Goal: Transaction & Acquisition: Purchase product/service

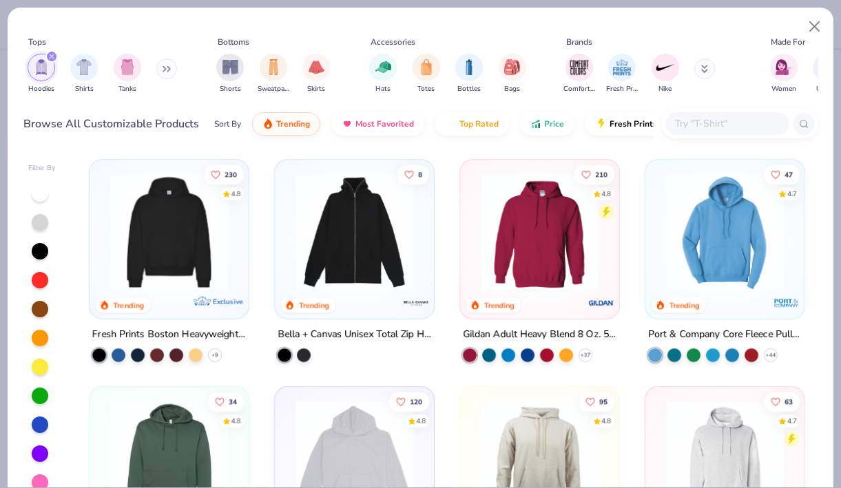
click at [185, 235] on img at bounding box center [168, 232] width 131 height 118
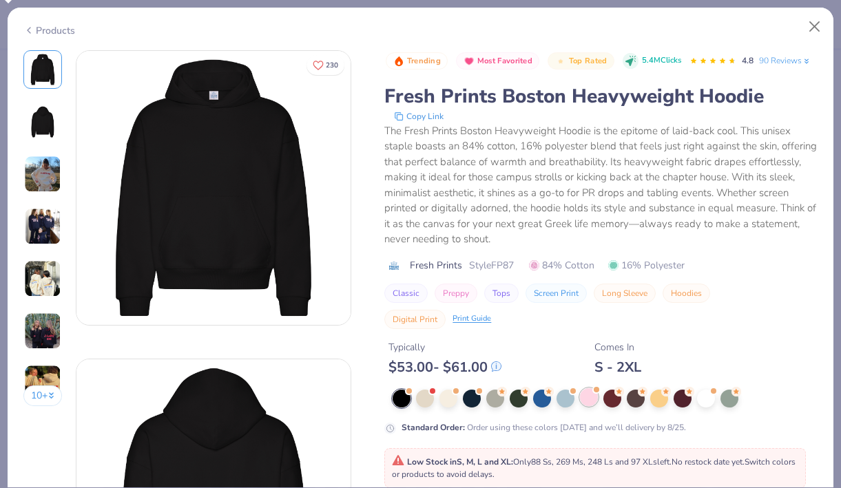
click at [593, 400] on div at bounding box center [589, 397] width 18 height 18
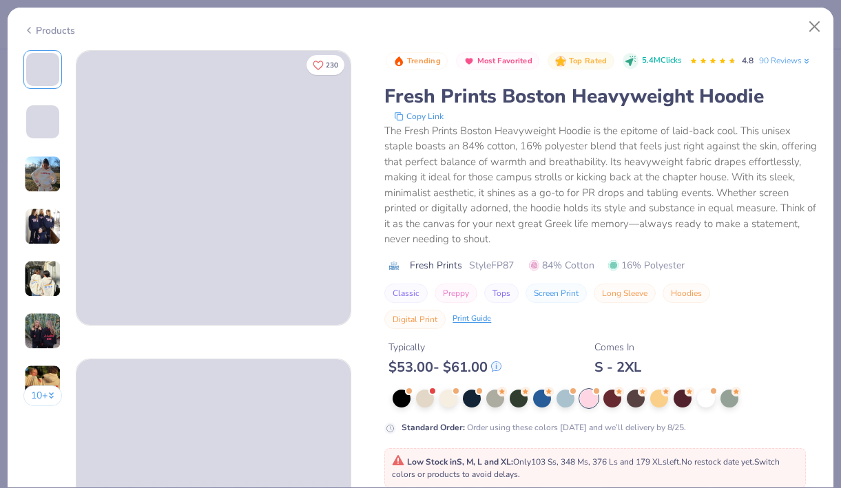
click at [37, 279] on img at bounding box center [42, 278] width 37 height 37
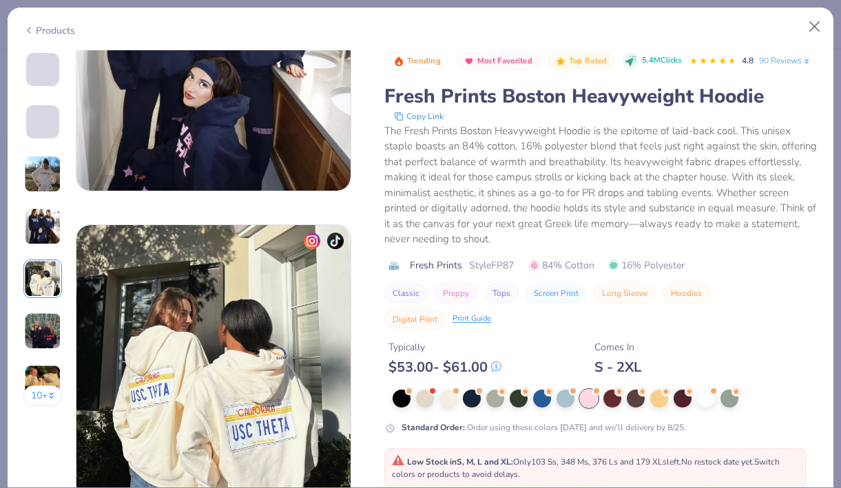
scroll to position [1234, 0]
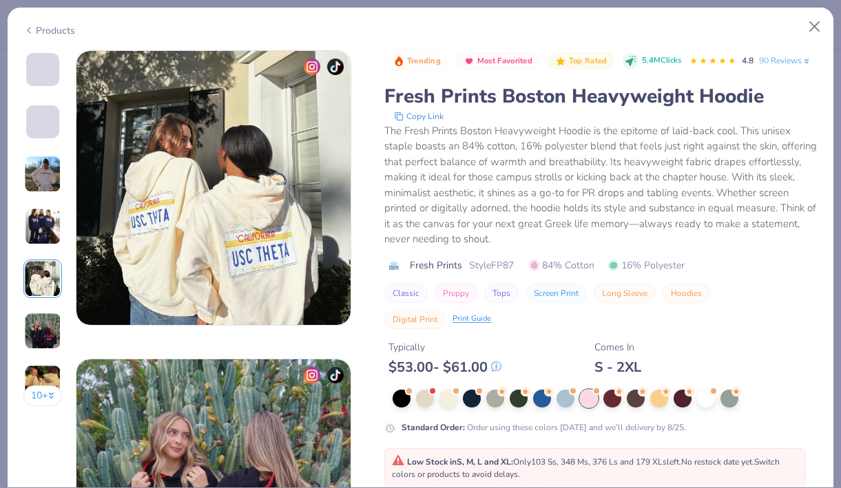
click at [46, 202] on div "10 +" at bounding box center [42, 233] width 39 height 366
click at [52, 140] on div at bounding box center [42, 122] width 39 height 39
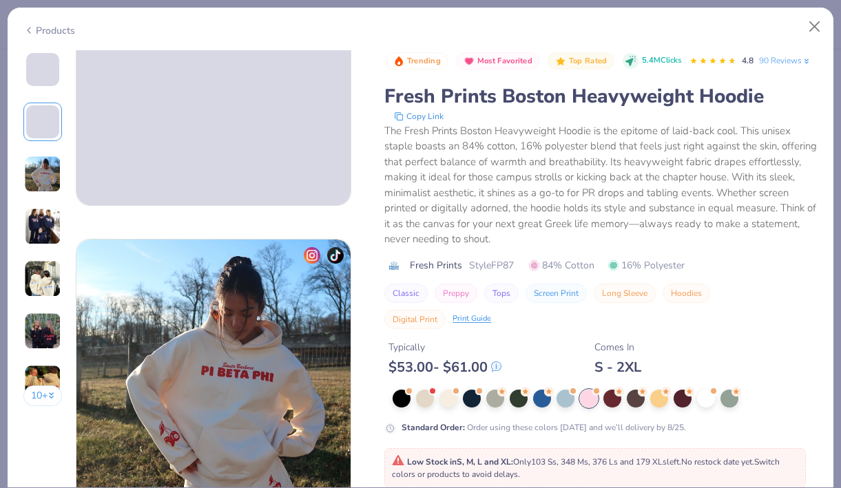
scroll to position [448, 0]
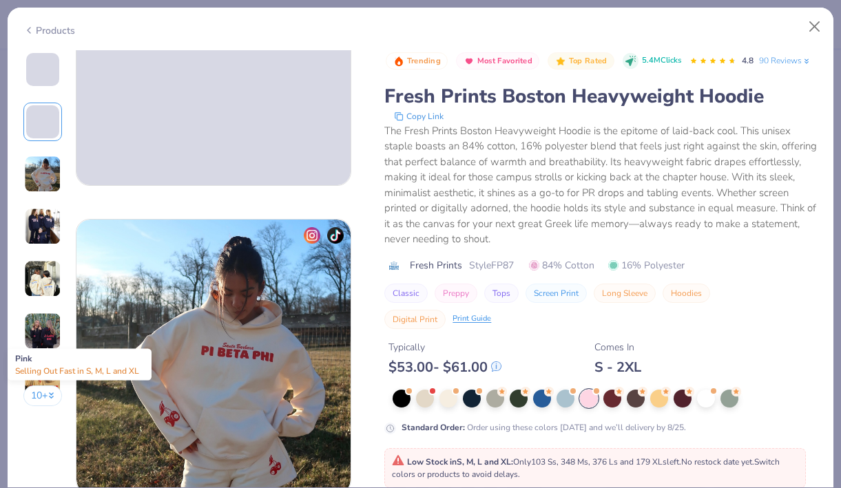
click at [589, 393] on div at bounding box center [589, 399] width 18 height 18
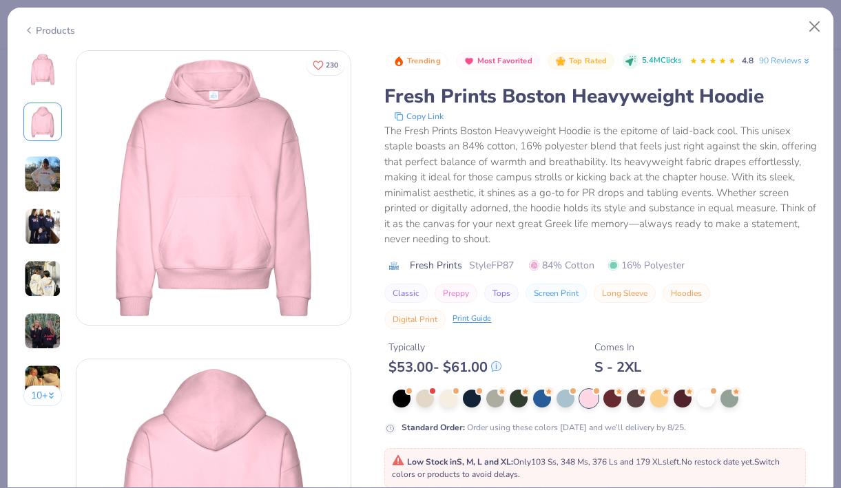
scroll to position [0, 0]
click at [45, 67] on img at bounding box center [42, 69] width 33 height 33
click at [447, 399] on div at bounding box center [448, 397] width 18 height 18
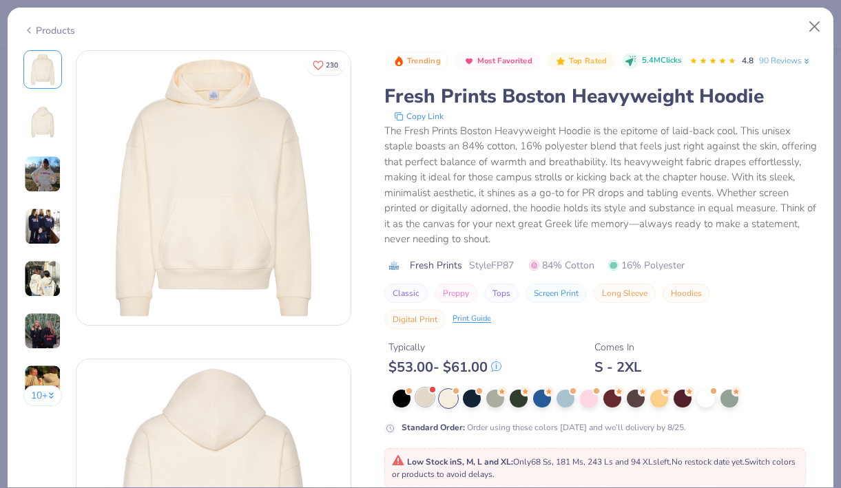
click at [430, 398] on div at bounding box center [425, 397] width 18 height 18
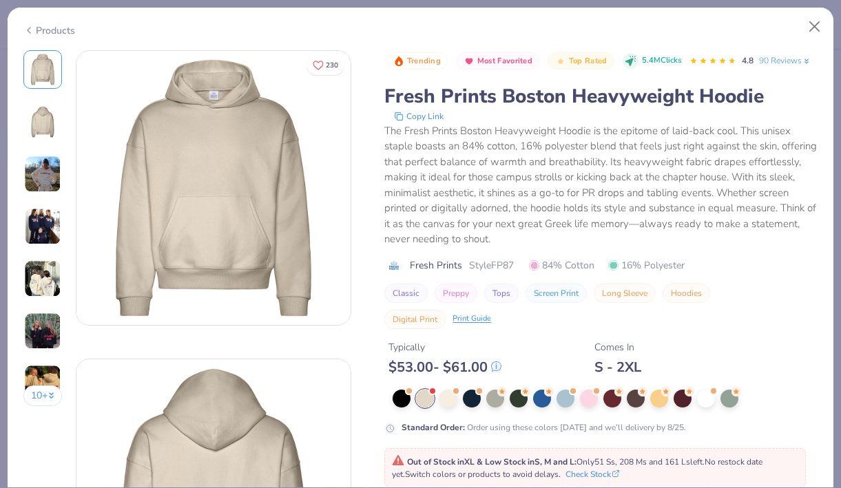
click at [45, 278] on img at bounding box center [42, 278] width 37 height 37
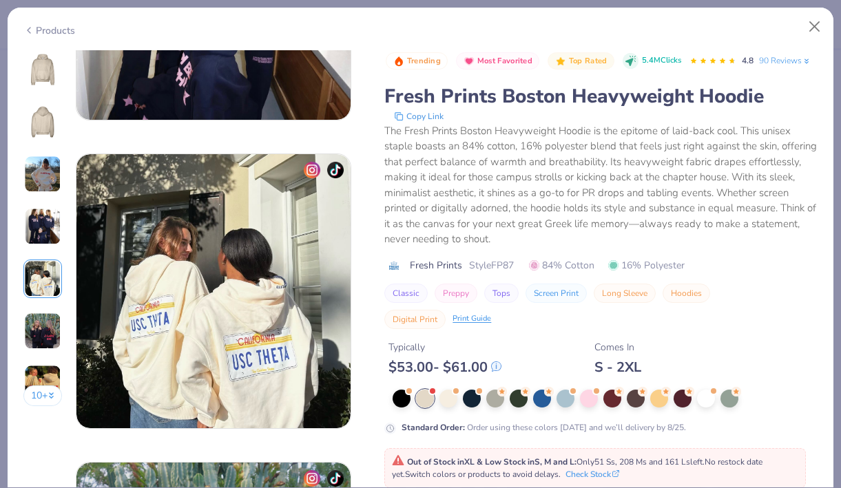
scroll to position [1234, 0]
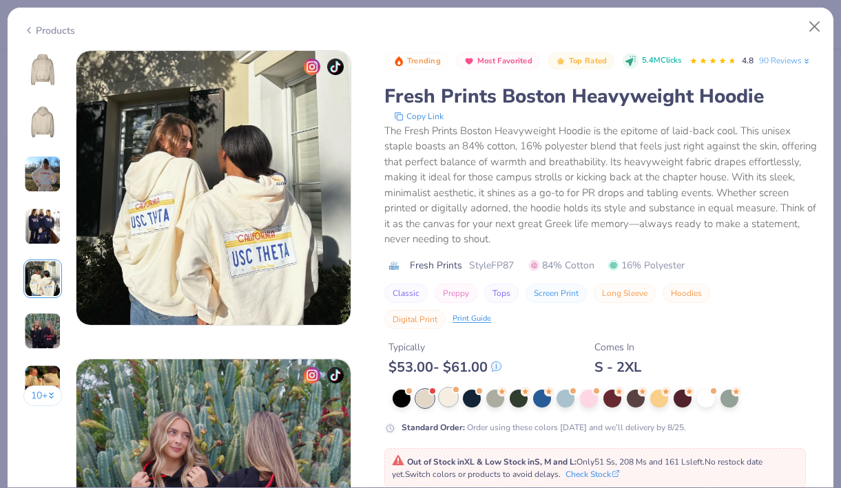
click at [447, 394] on div at bounding box center [448, 397] width 18 height 18
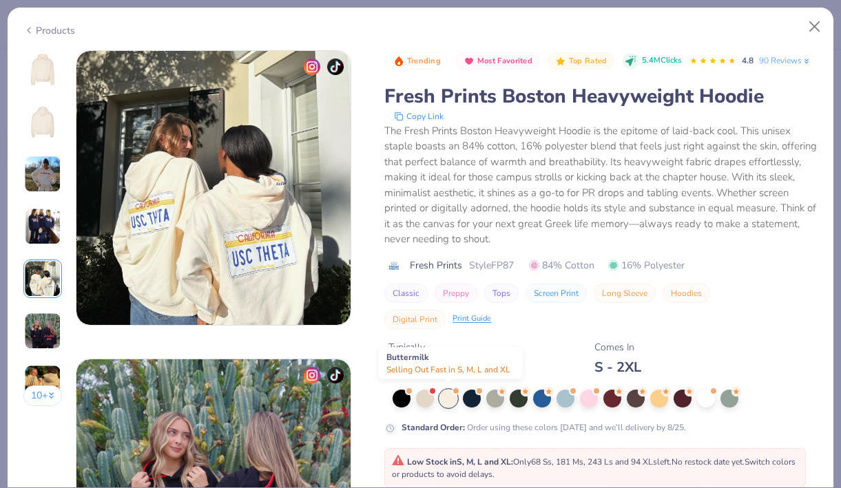
click at [457, 402] on div at bounding box center [448, 399] width 18 height 18
click at [812, 20] on button "Close" at bounding box center [814, 27] width 26 height 26
